Goal: Communication & Community: Connect with others

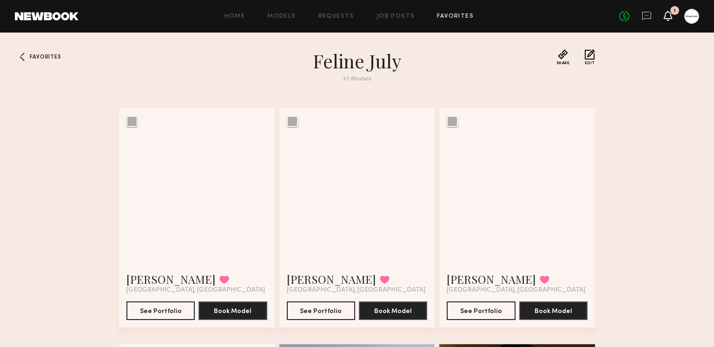
click at [669, 12] on icon at bounding box center [667, 15] width 7 height 7
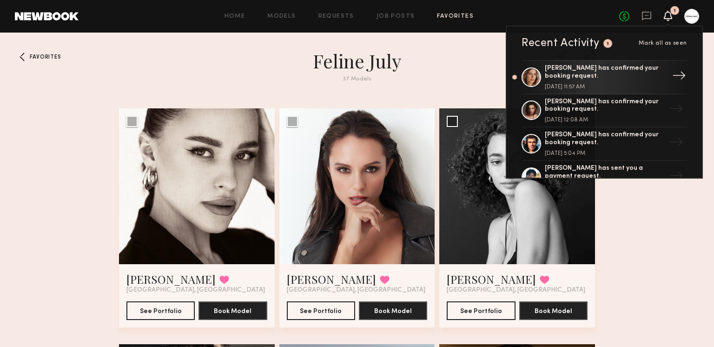
click at [619, 85] on div "[DATE] 11:57 AM" at bounding box center [605, 87] width 121 height 6
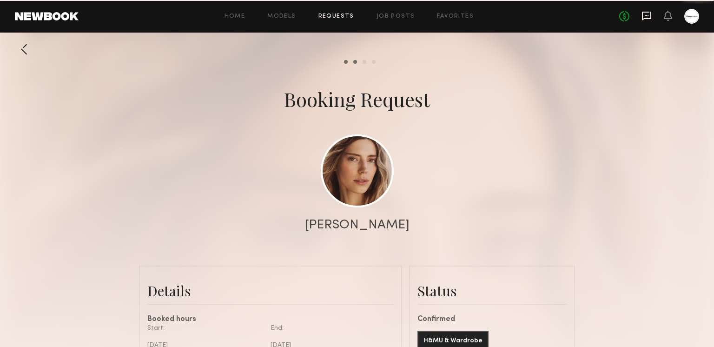
click at [645, 17] on icon at bounding box center [647, 16] width 10 height 10
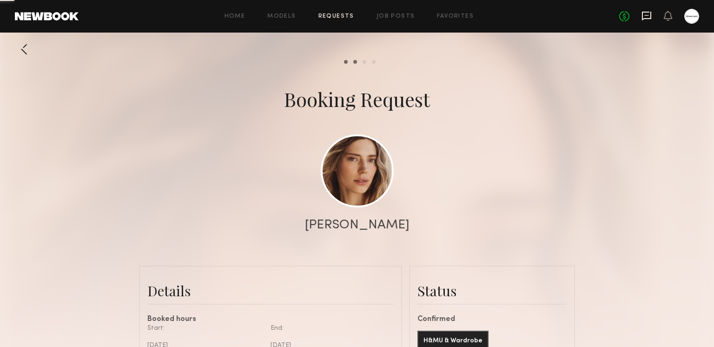
scroll to position [1110, 0]
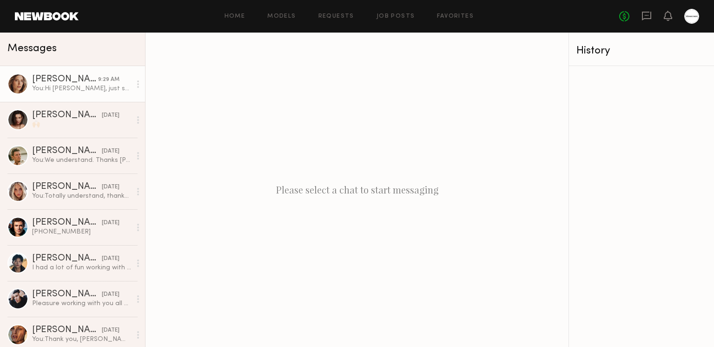
click at [89, 95] on link "Oxana Z. 9:29 AM You: Hi Oxana, just sent the booking request! Looking forward …" at bounding box center [72, 84] width 145 height 36
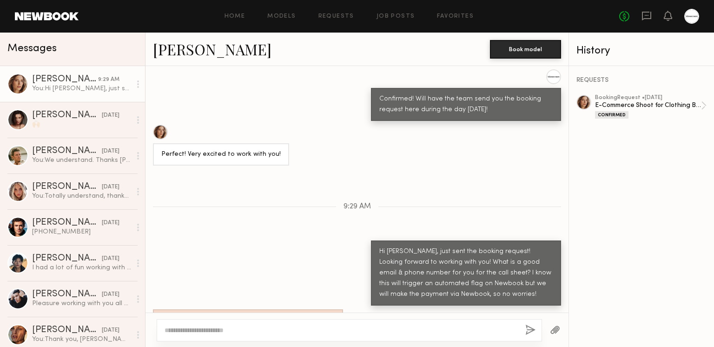
scroll to position [870, 0]
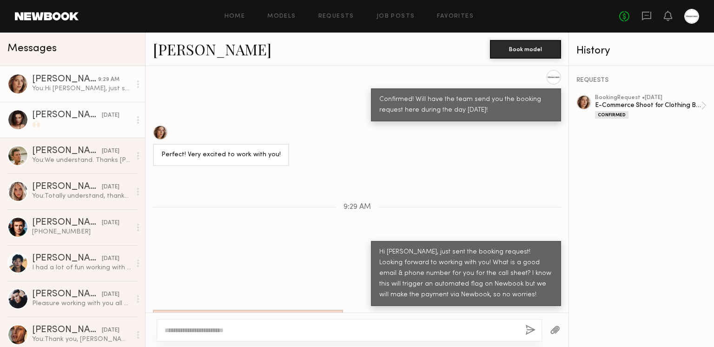
click at [84, 121] on div "🙌🏻" at bounding box center [81, 124] width 99 height 9
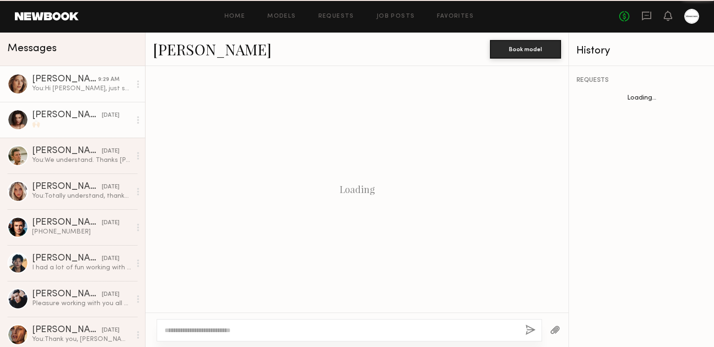
click at [90, 84] on div "You: Hi Oxana, just sent the booking request! Looking forward to working with y…" at bounding box center [81, 88] width 99 height 9
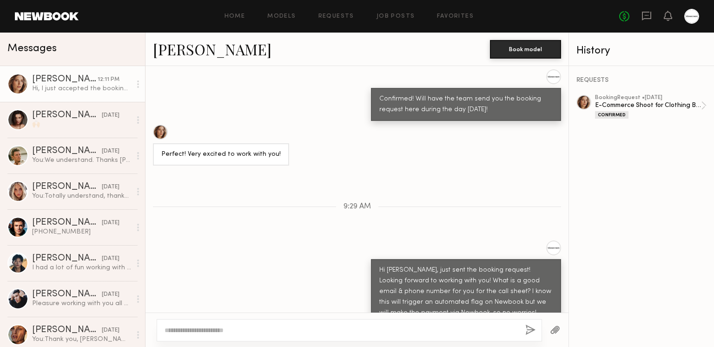
scroll to position [1007, 0]
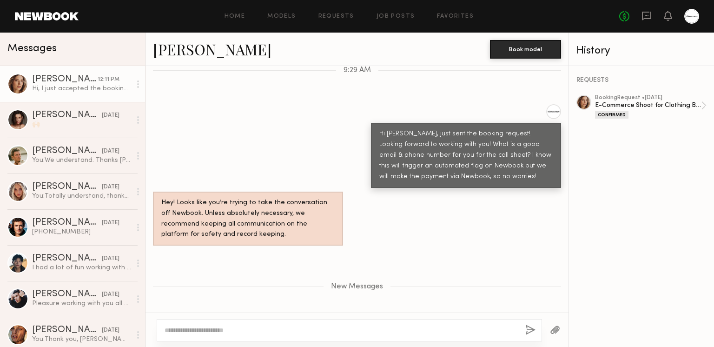
drag, startPoint x: 215, startPoint y: 291, endPoint x: 159, endPoint y: 295, distance: 56.5
click at [159, 320] on div "Hi, I just accepted the booking:) My email is [EMAIL_ADDRESS][DOMAIN_NAME] and …" at bounding box center [248, 342] width 190 height 44
copy div "213 326 2333"
drag, startPoint x: 197, startPoint y: 282, endPoint x: 271, endPoint y: 285, distance: 74.4
click at [271, 326] on div "Hi, I just accepted the booking:) My email is [EMAIL_ADDRESS][DOMAIN_NAME] and …" at bounding box center [247, 342] width 173 height 32
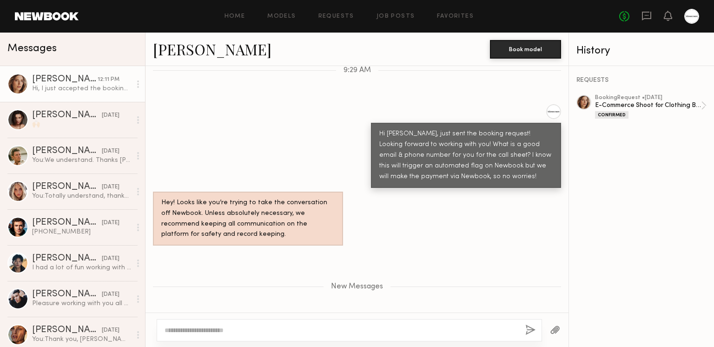
copy div "oxanazubko1@gmail.com"
click at [633, 219] on div "REQUESTS booking Request • 09/29/2025 E-Commerce Shoot for Clothing Brand Confi…" at bounding box center [641, 206] width 145 height 281
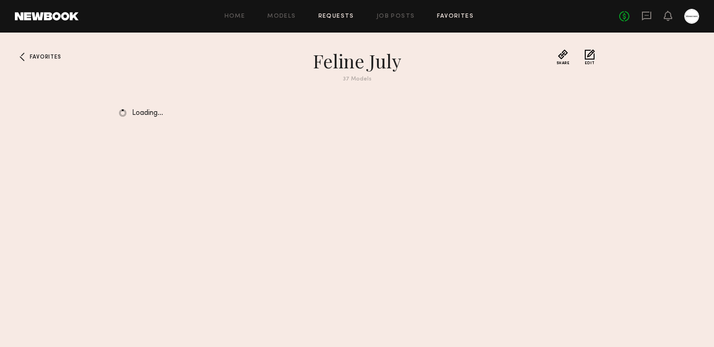
click at [342, 18] on link "Requests" at bounding box center [337, 16] width 36 height 6
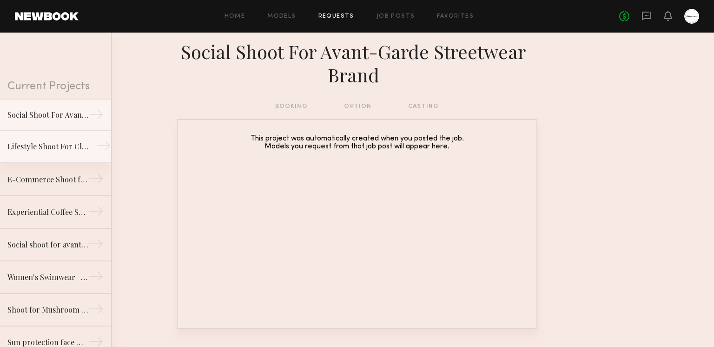
click at [80, 150] on div "Lifestyle Shoot For Clothing Brand" at bounding box center [47, 146] width 81 height 11
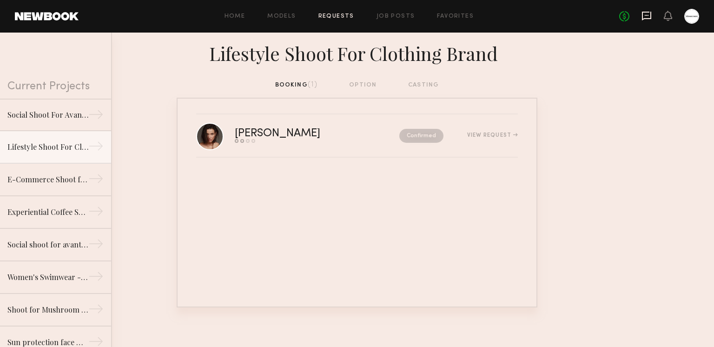
click at [644, 11] on icon at bounding box center [647, 16] width 10 height 10
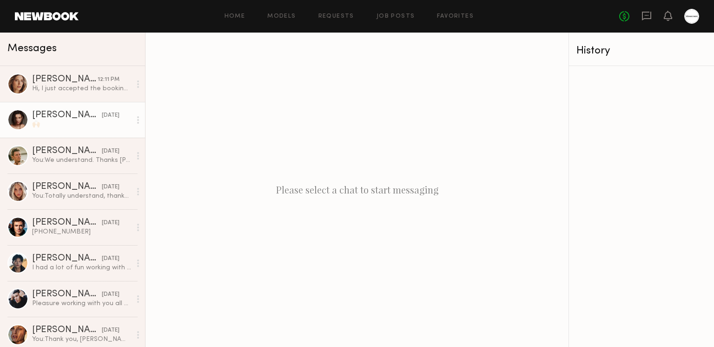
click at [54, 122] on div "🙌🏻" at bounding box center [81, 124] width 99 height 9
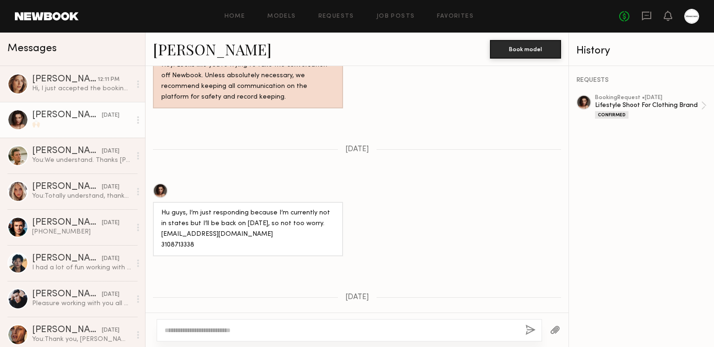
scroll to position [866, 0]
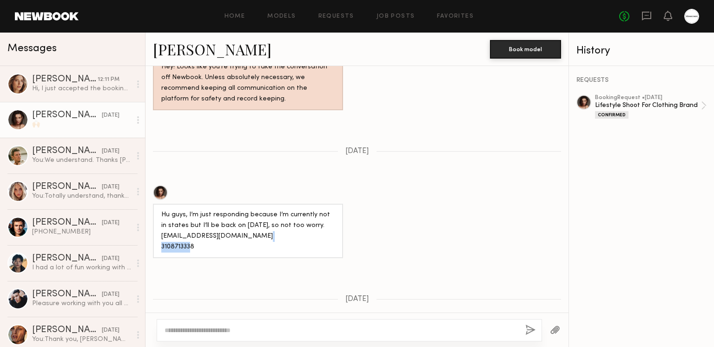
drag, startPoint x: 203, startPoint y: 209, endPoint x: 153, endPoint y: 209, distance: 50.2
click at [153, 209] on div "Hu guys, I’m just responding because I’m currently not in states but I’ll be ba…" at bounding box center [248, 231] width 190 height 54
copy div "3108713338"
drag, startPoint x: 188, startPoint y: 198, endPoint x: 159, endPoint y: 196, distance: 28.9
click at [159, 204] on div "Hu guys, I’m just responding because I’m currently not in states but I’ll be ba…" at bounding box center [248, 231] width 190 height 54
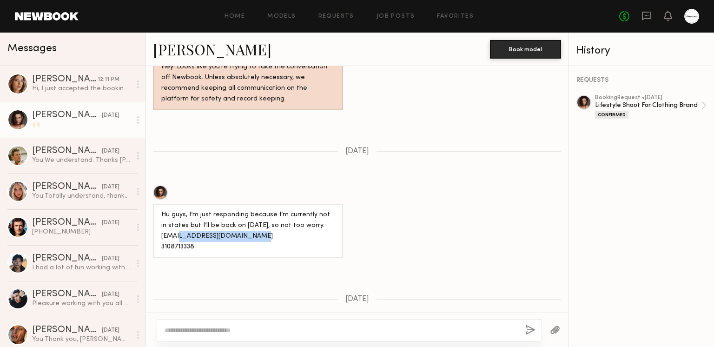
copy div "[EMAIL_ADDRESS][DOMAIN_NAME]"
